Goal: Navigation & Orientation: Find specific page/section

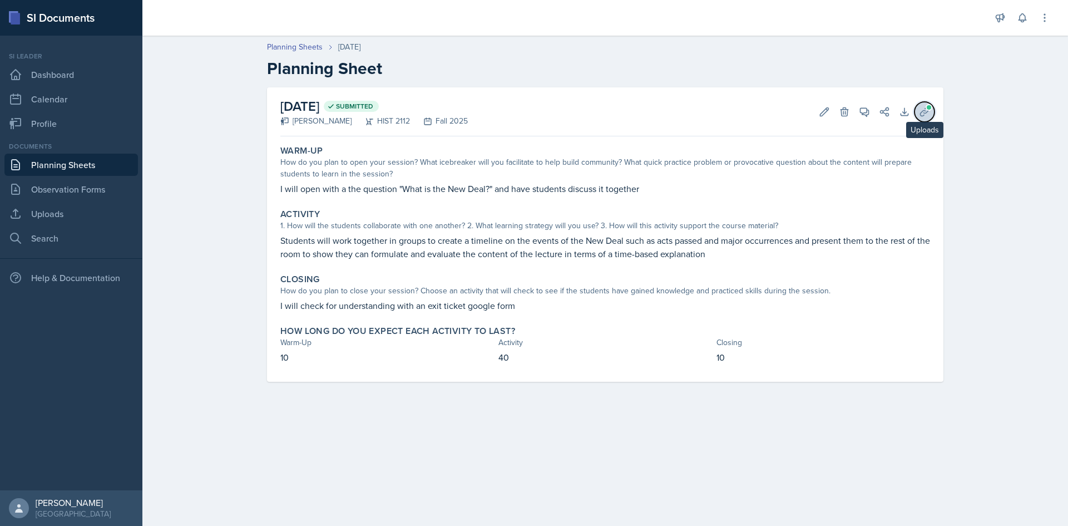
click at [933, 112] on button "Uploads" at bounding box center [924, 112] width 20 height 20
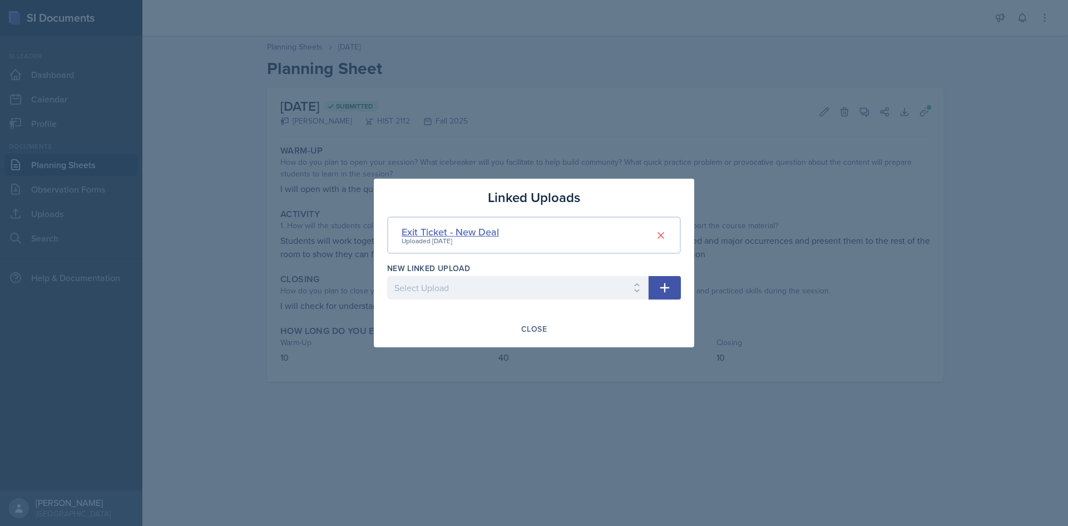
click at [473, 228] on div "Exit Ticket - New Deal" at bounding box center [450, 231] width 97 height 15
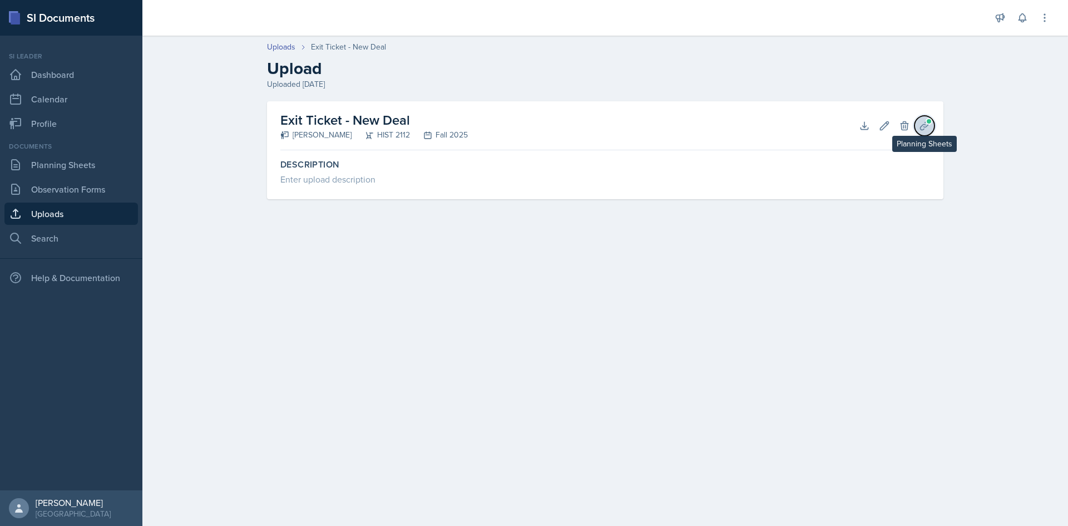
click at [919, 129] on icon at bounding box center [924, 125] width 11 height 11
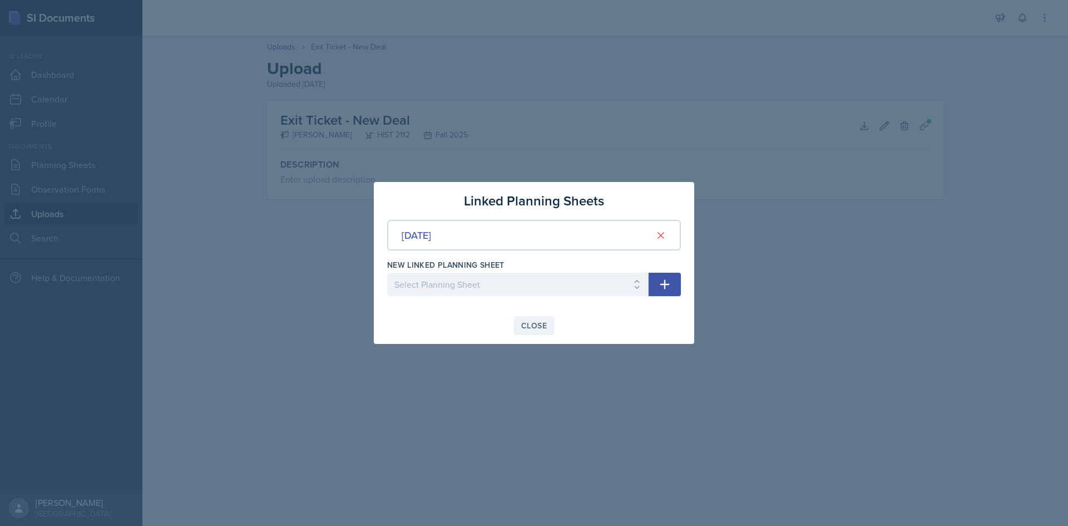
click at [526, 319] on button "Close" at bounding box center [534, 325] width 40 height 19
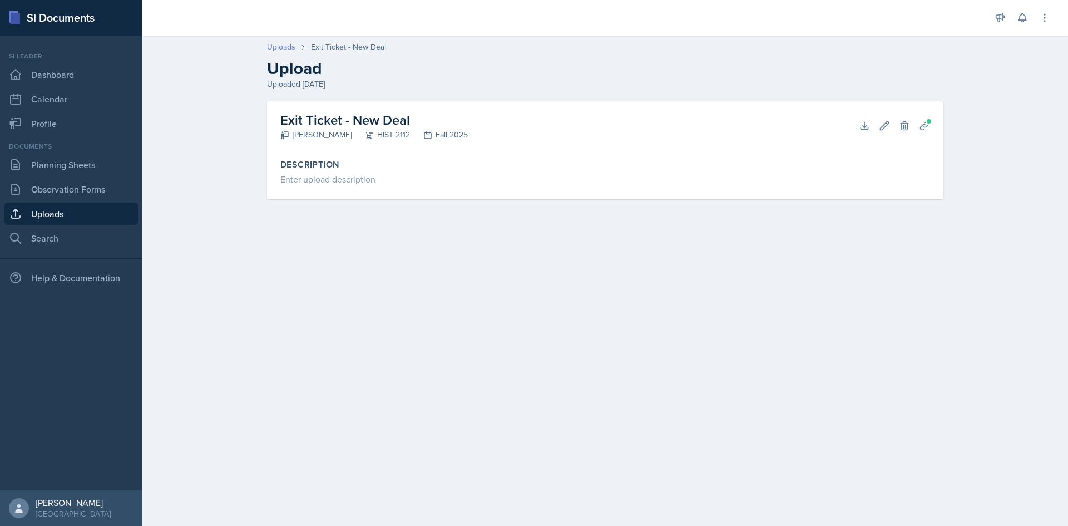
click at [275, 45] on link "Uploads" at bounding box center [281, 47] width 28 height 12
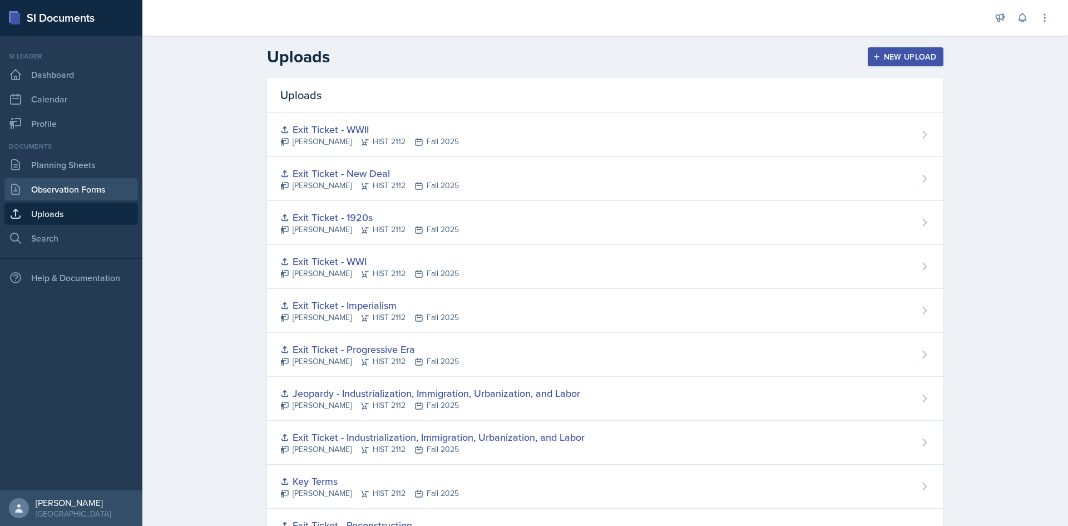
click at [100, 179] on link "Observation Forms" at bounding box center [70, 189] width 133 height 22
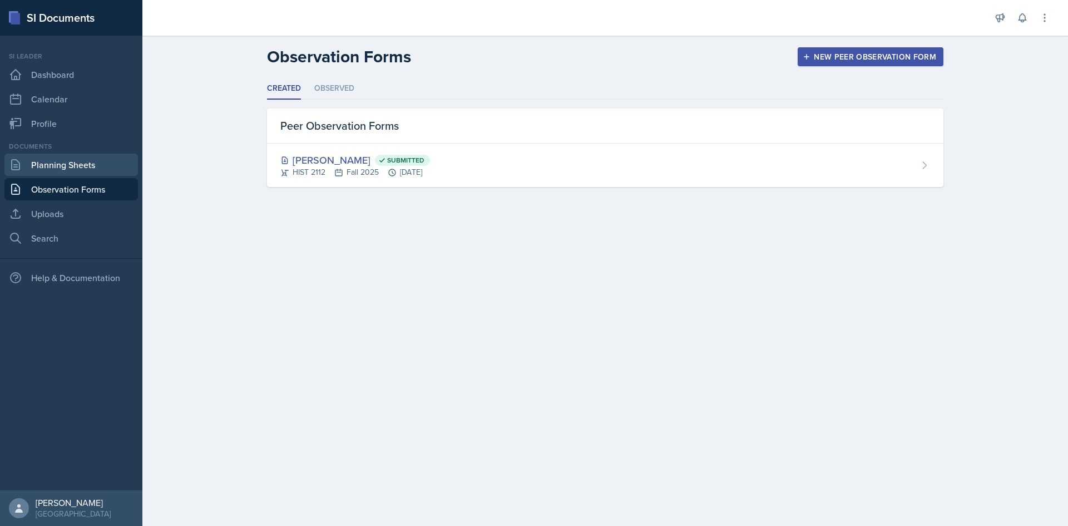
click at [61, 168] on link "Planning Sheets" at bounding box center [70, 165] width 133 height 22
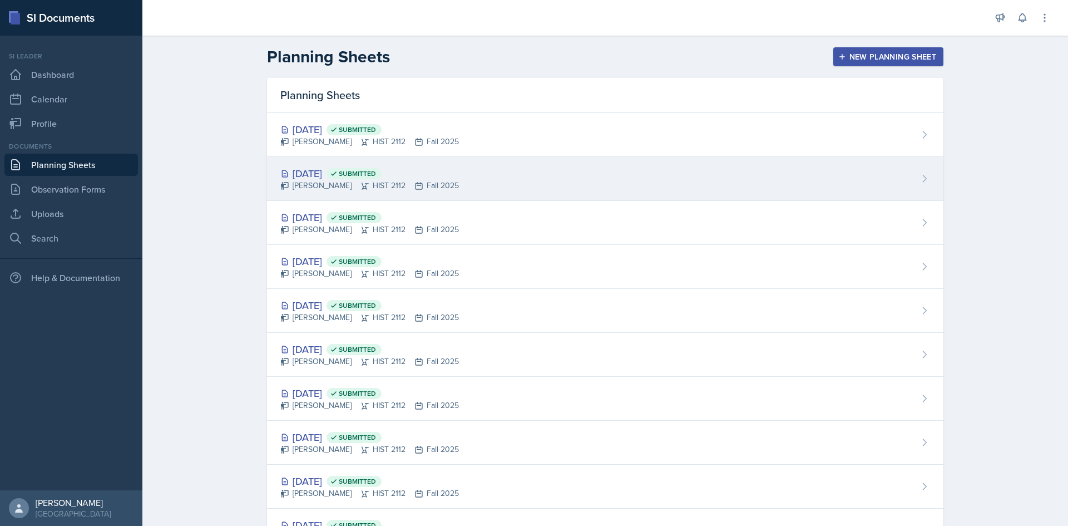
click at [305, 166] on div "[DATE] Submitted" at bounding box center [369, 173] width 179 height 15
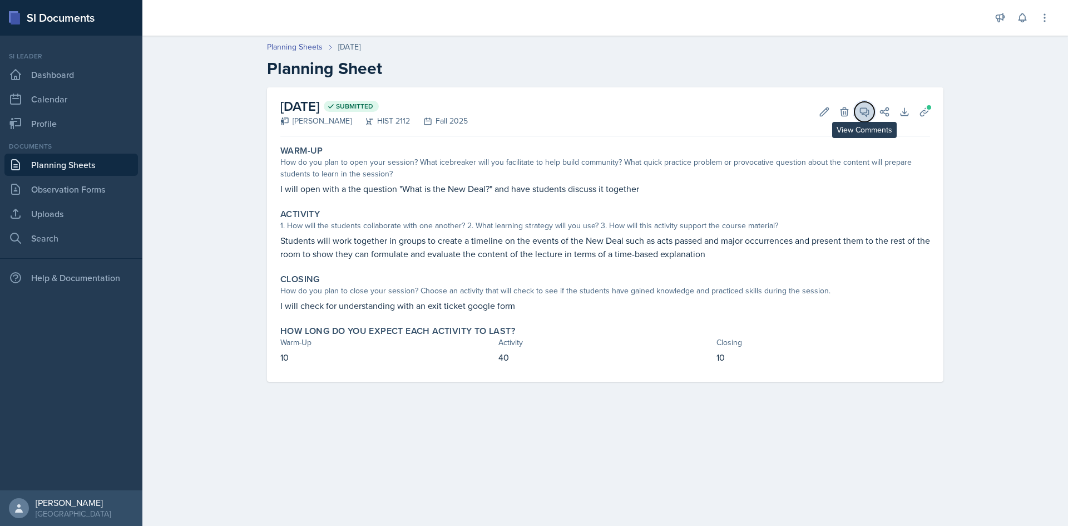
click at [858, 107] on button "View Comments" at bounding box center [864, 112] width 20 height 20
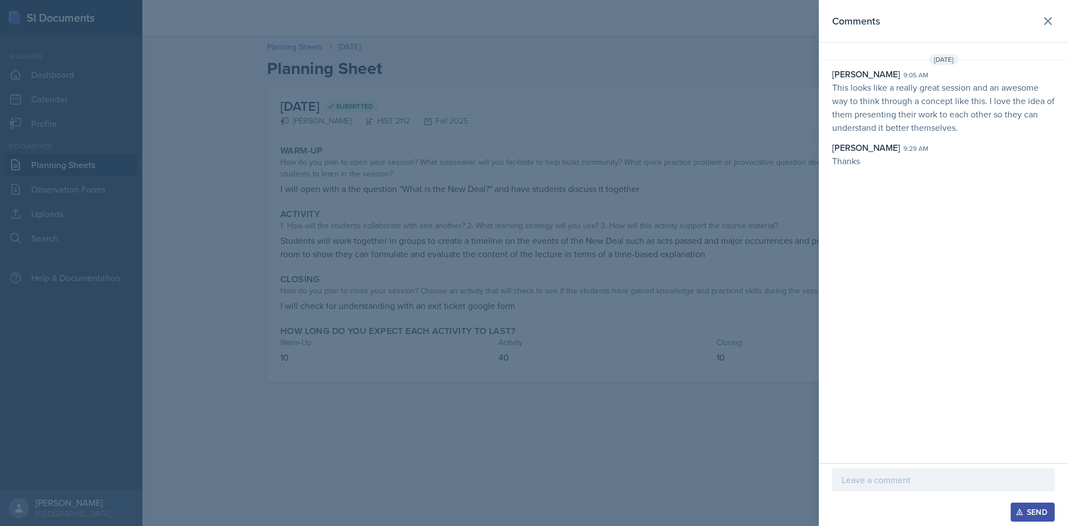
click at [736, 68] on div at bounding box center [534, 263] width 1068 height 526
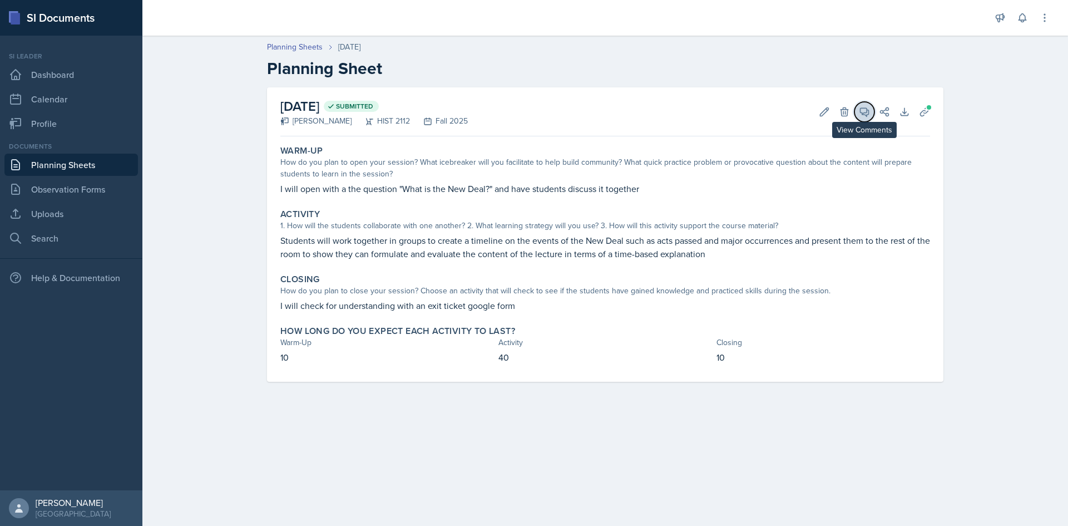
click at [862, 108] on icon at bounding box center [864, 112] width 8 height 8
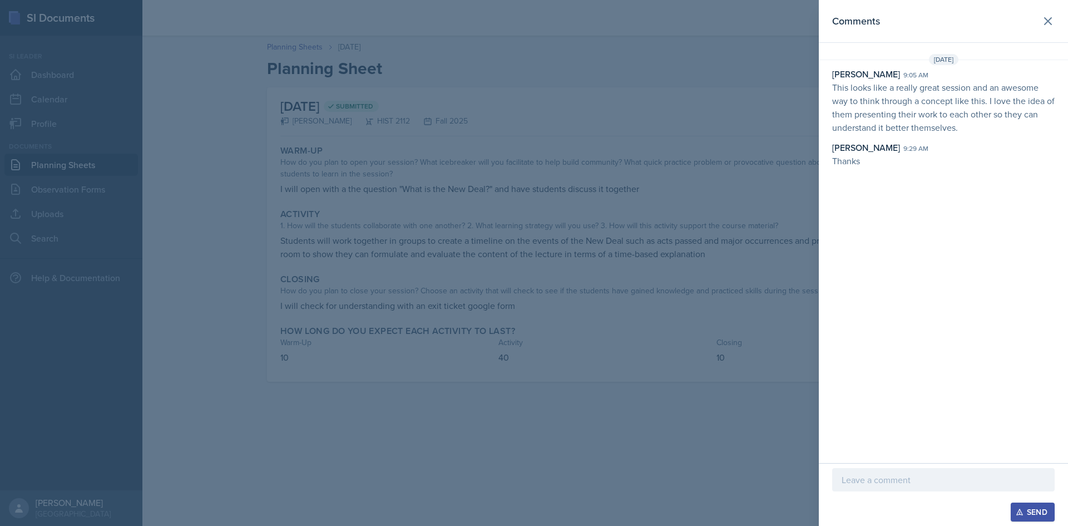
click at [736, 75] on div at bounding box center [534, 263] width 1068 height 526
